Goal: Task Accomplishment & Management: Use online tool/utility

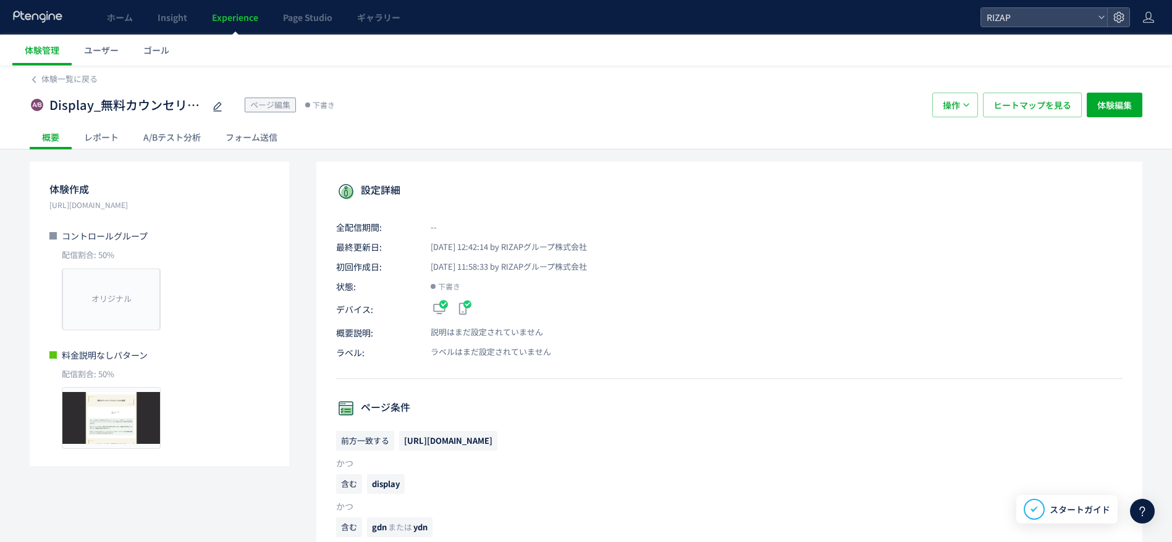
click at [0, 458] on div "体験一覧に戻る Display_無料カウンセリング記事LP_料金説明ありVSなし版 ページ編集 下書き 操作 ヒートマップを見る 体験編集 概要 レポート A…" at bounding box center [586, 547] width 1172 height 964
click at [1127, 104] on span "体験編集" at bounding box center [1114, 105] width 35 height 25
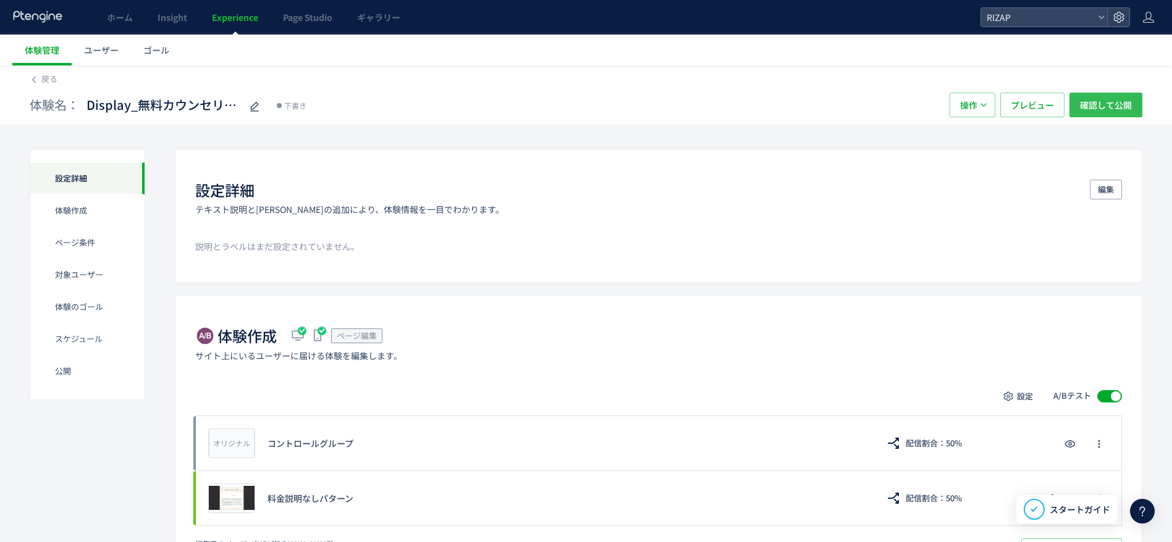
click at [1080, 105] on span "確認して公開" at bounding box center [1106, 105] width 52 height 25
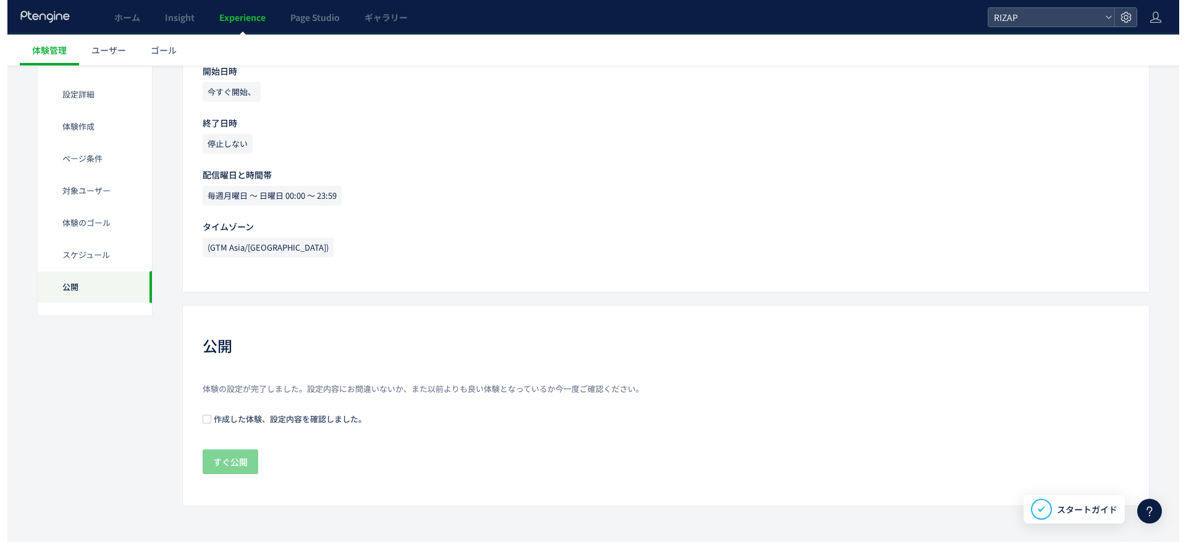
scroll to position [1194, 0]
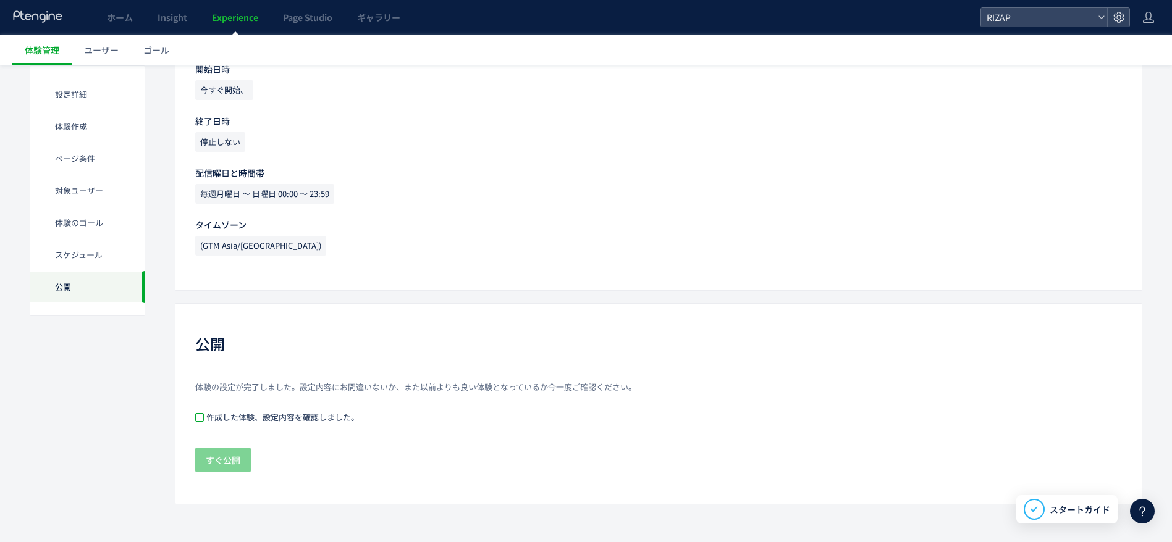
click at [198, 414] on span at bounding box center [199, 417] width 9 height 9
click at [215, 460] on span "すぐ公開" at bounding box center [223, 460] width 35 height 25
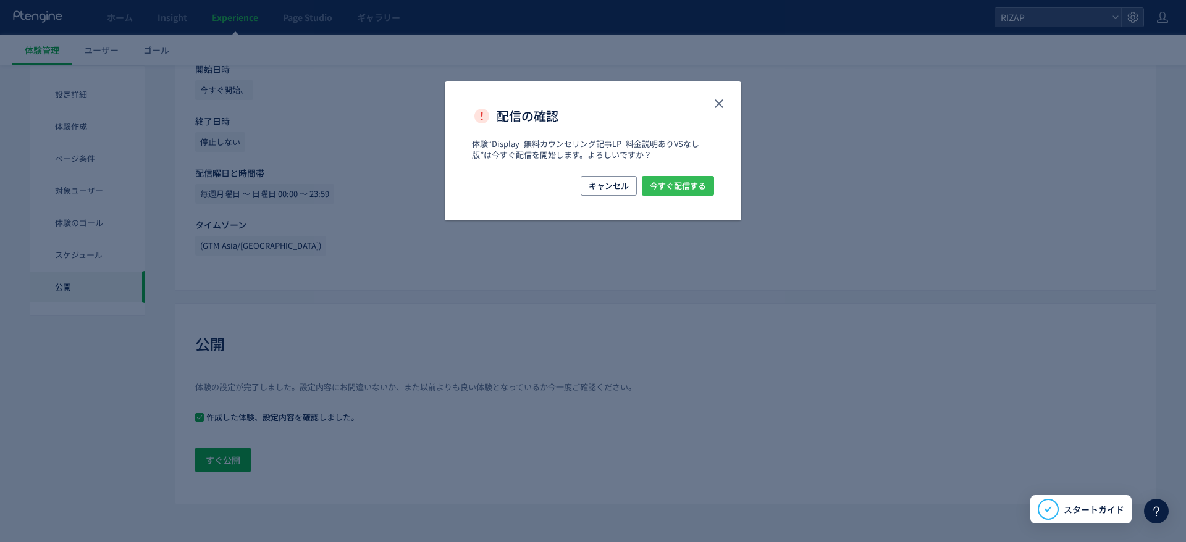
click at [683, 183] on span "今すぐ配信する" at bounding box center [678, 186] width 56 height 20
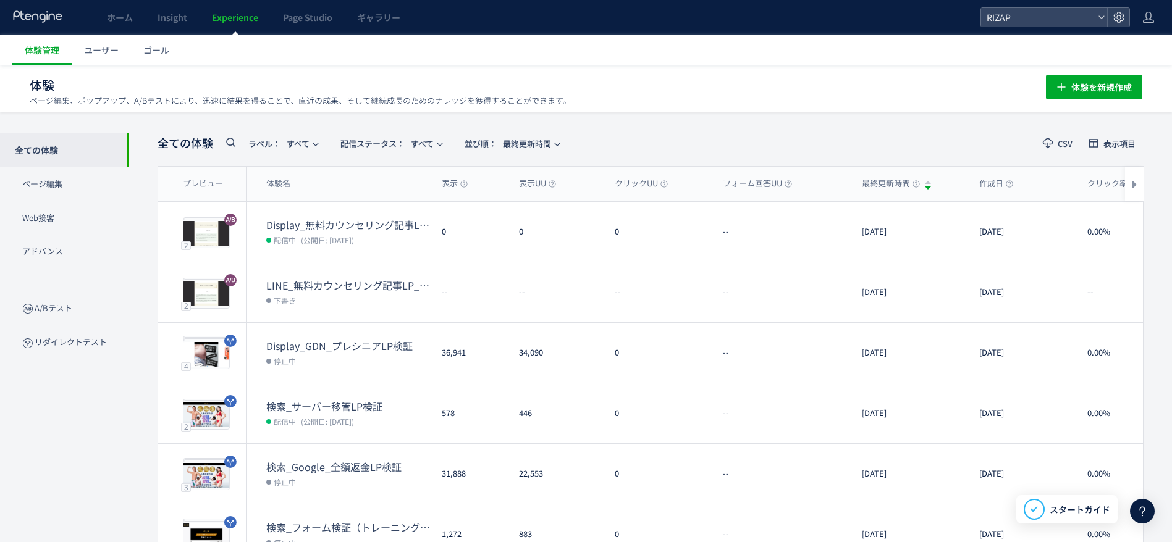
click at [798, 90] on h1 "体験 ページ編集、ポップアップ、A/Bテストにより、迅速に結果を得ることで、直近の成果、そして継続成長のためのナレッジを獲得することができます。" at bounding box center [524, 86] width 989 height 18
